Goal: Information Seeking & Learning: Learn about a topic

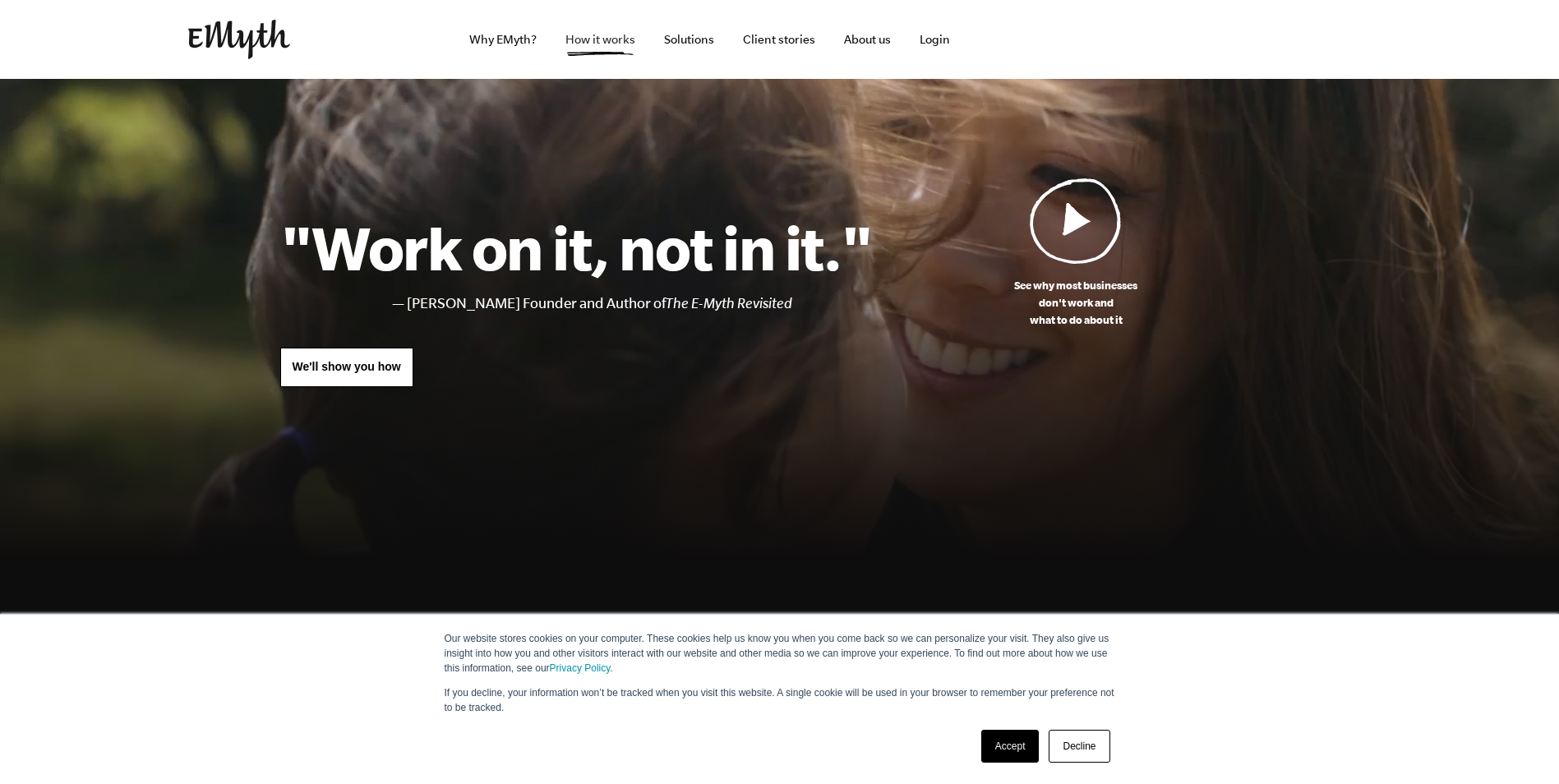
click at [640, 37] on link "How it works" at bounding box center [600, 39] width 96 height 79
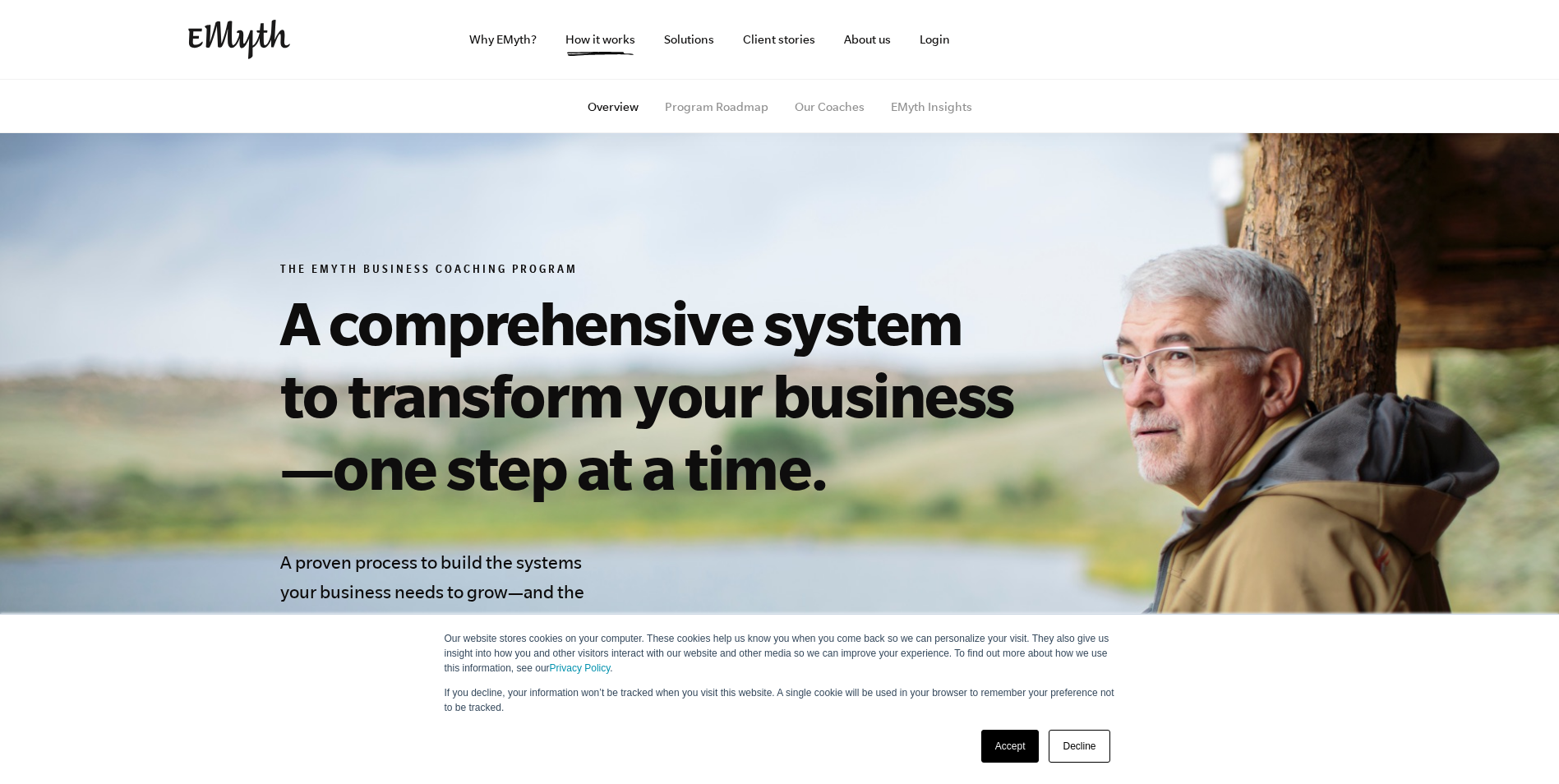
click at [1072, 747] on link "Decline" at bounding box center [1079, 746] width 61 height 33
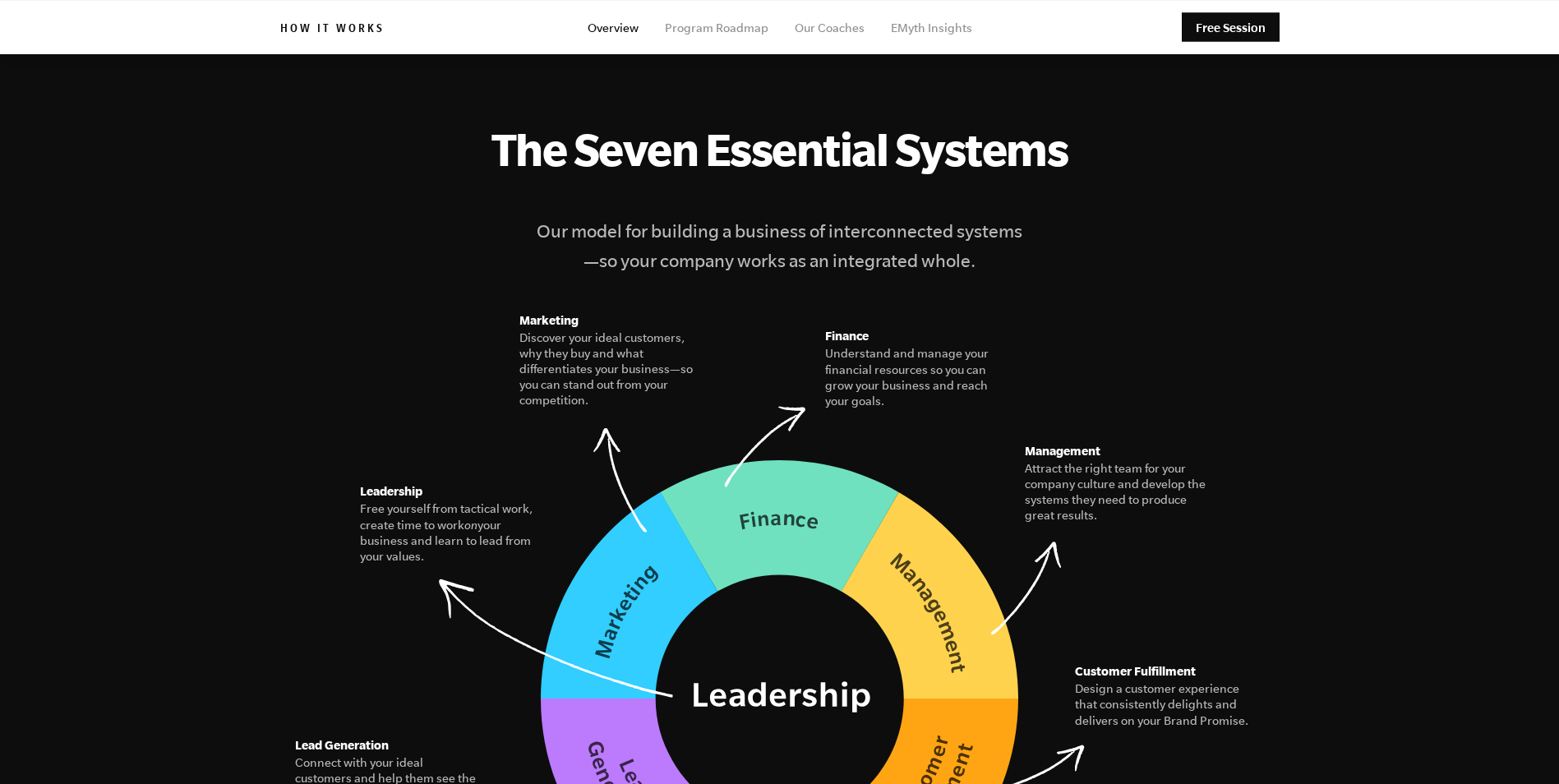
scroll to position [1807, 0]
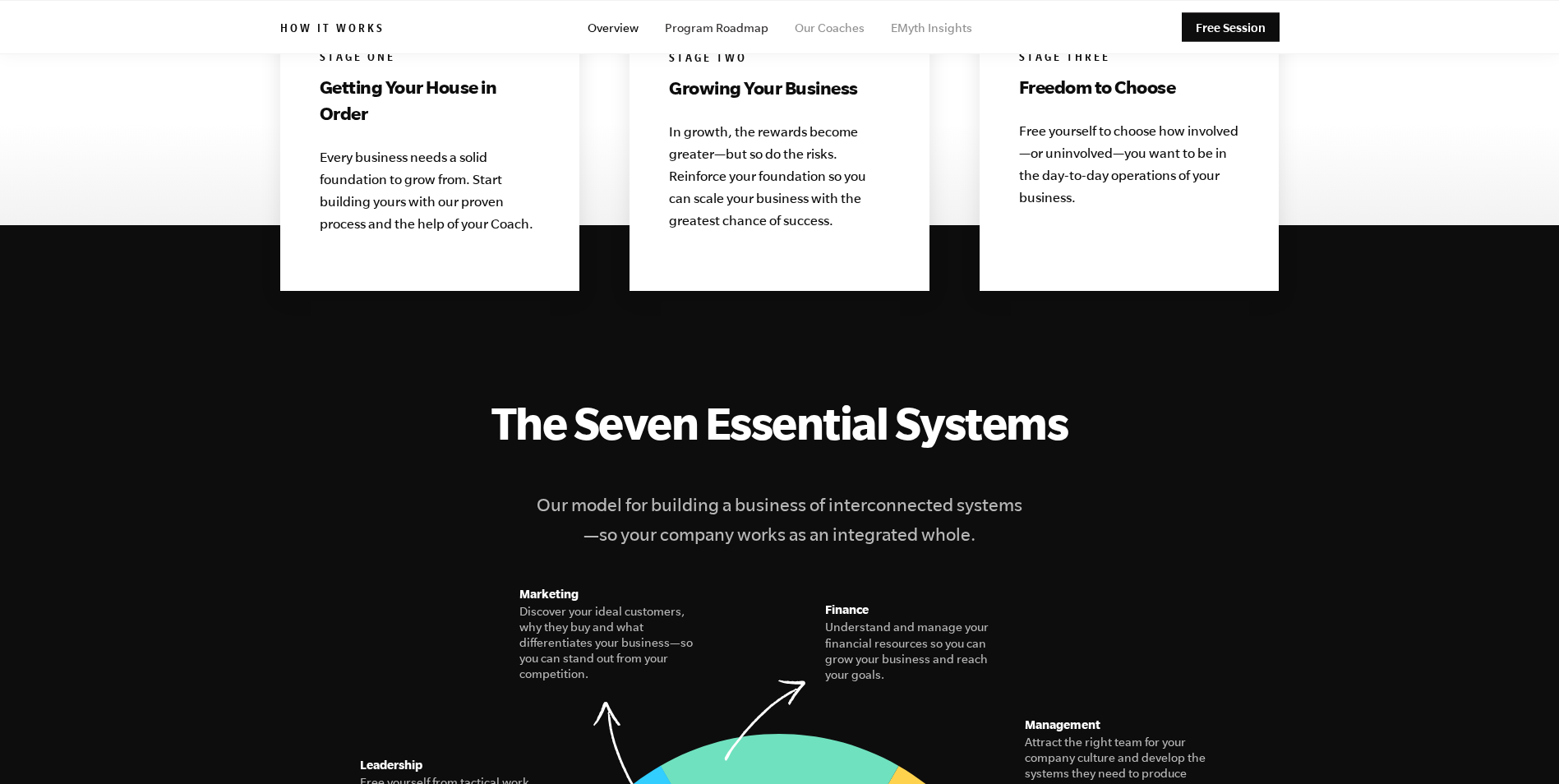
click at [724, 25] on link "Program Roadmap" at bounding box center [716, 28] width 104 height 14
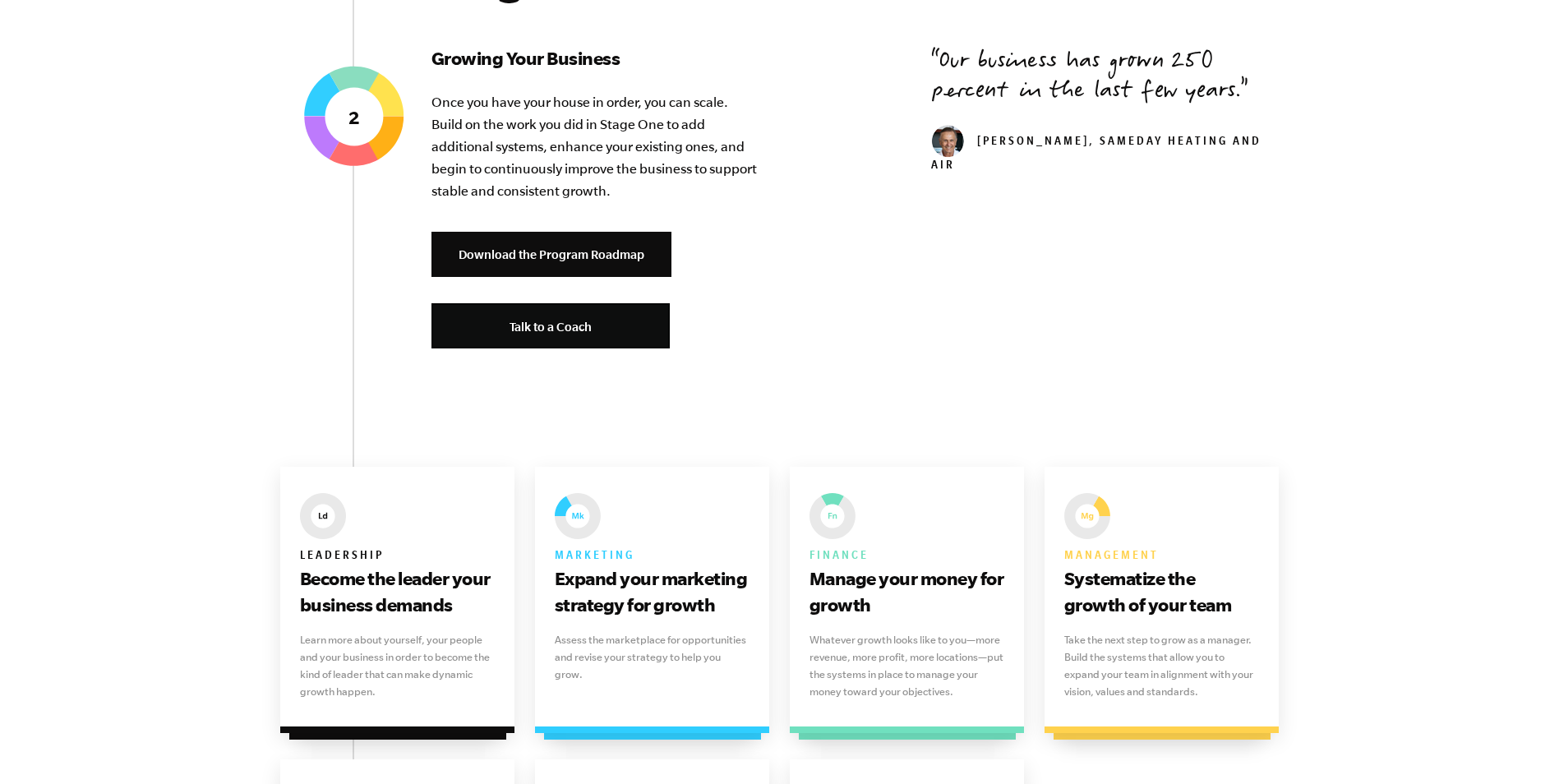
scroll to position [2218, 0]
